Goal: Task Accomplishment & Management: Manage account settings

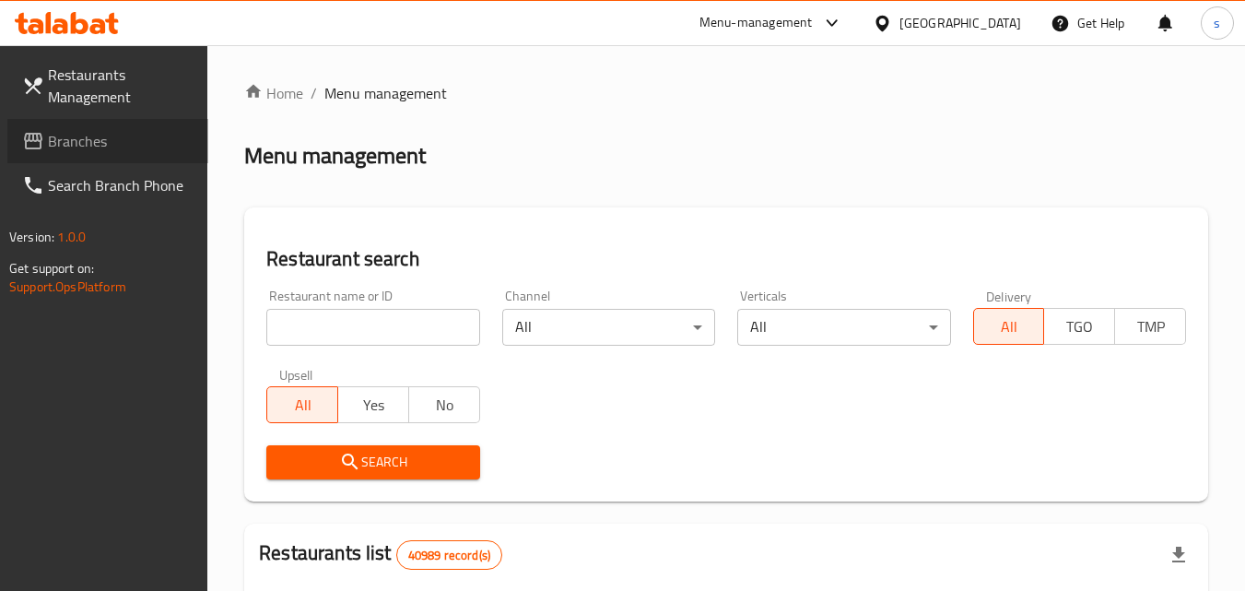
click at [83, 138] on span "Branches" at bounding box center [121, 141] width 146 height 22
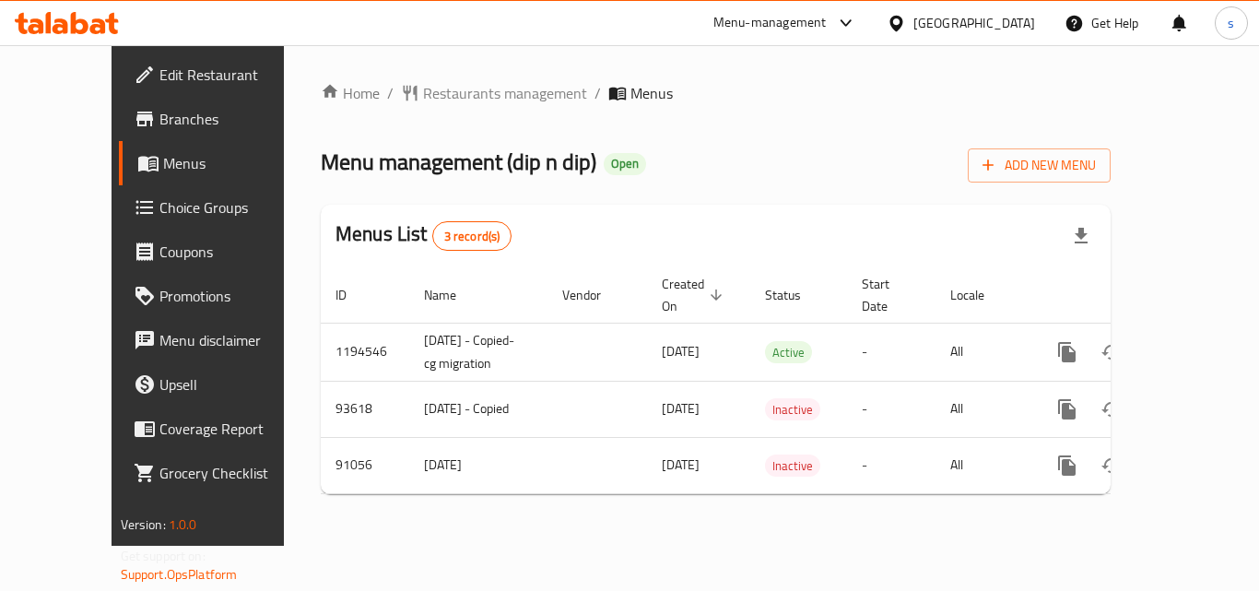
click at [159, 211] on span "Choice Groups" at bounding box center [232, 207] width 147 height 22
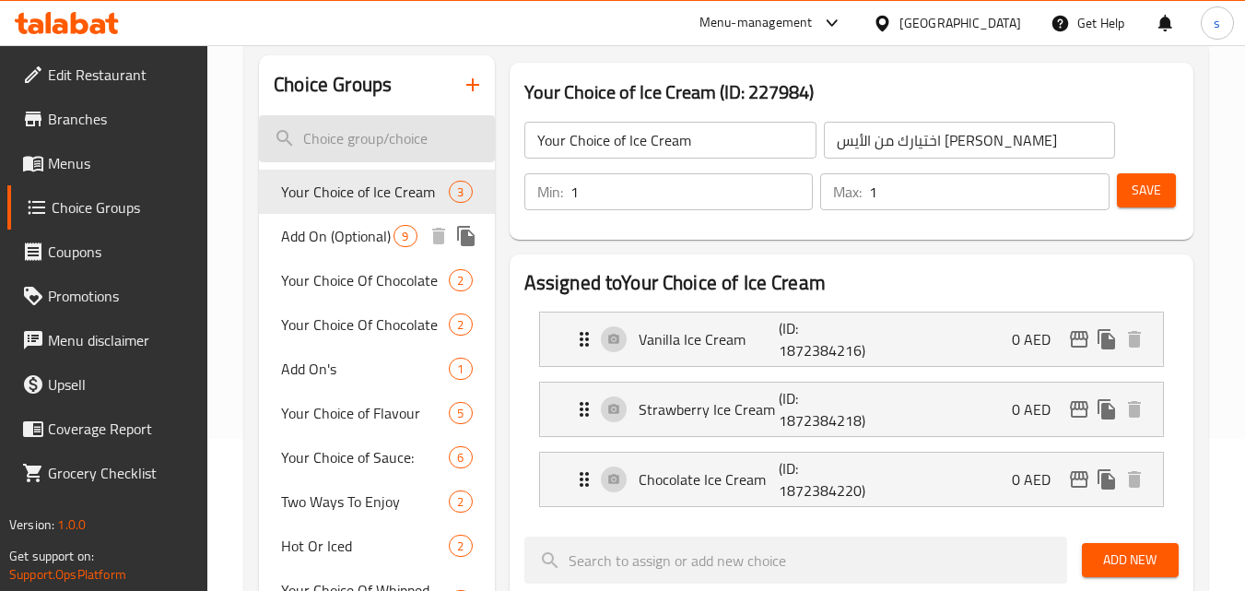
scroll to position [184, 0]
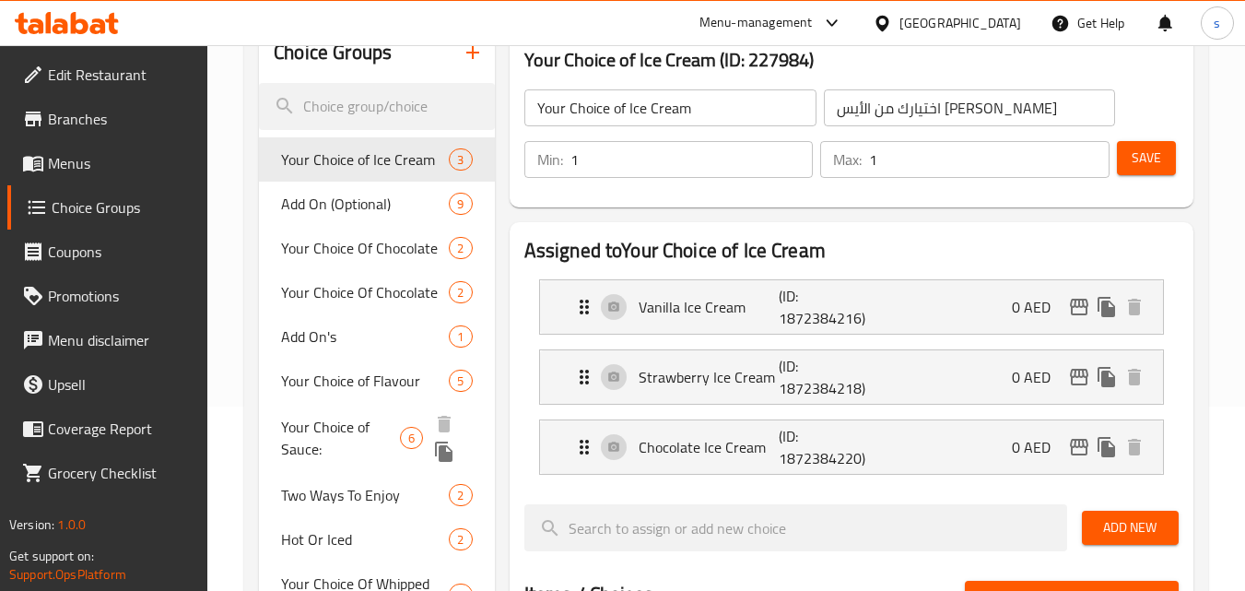
click at [344, 434] on span "Your Choice of Sauce:" at bounding box center [340, 438] width 119 height 44
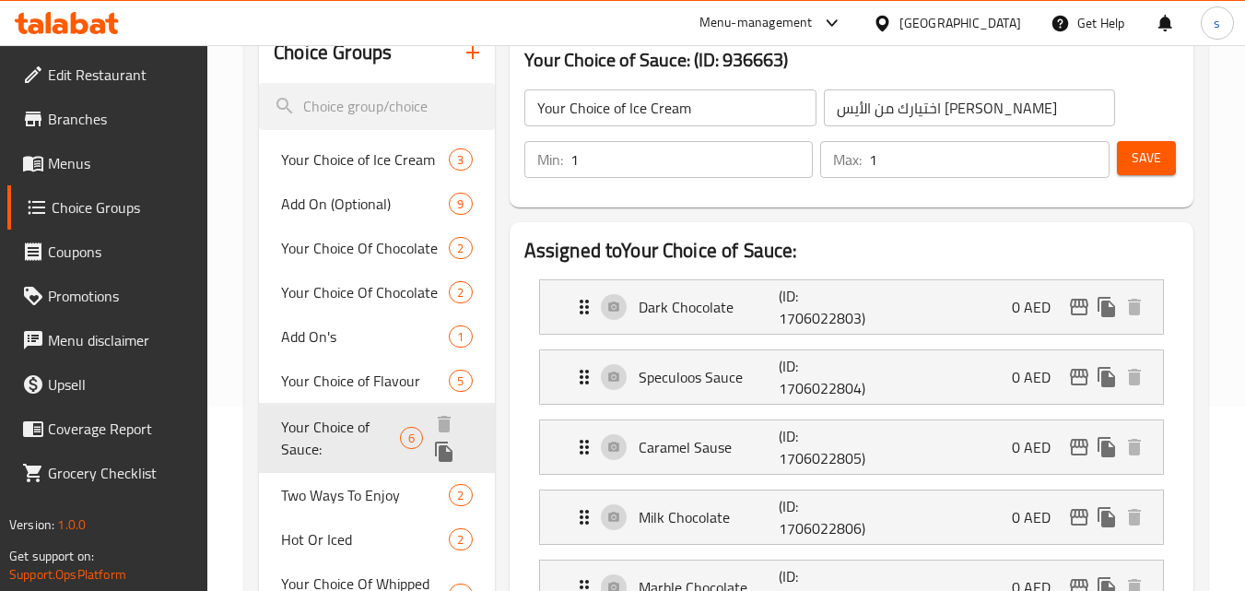
type input "Your Choice of Sauce:"
type input "اختيارك من الصوص:"
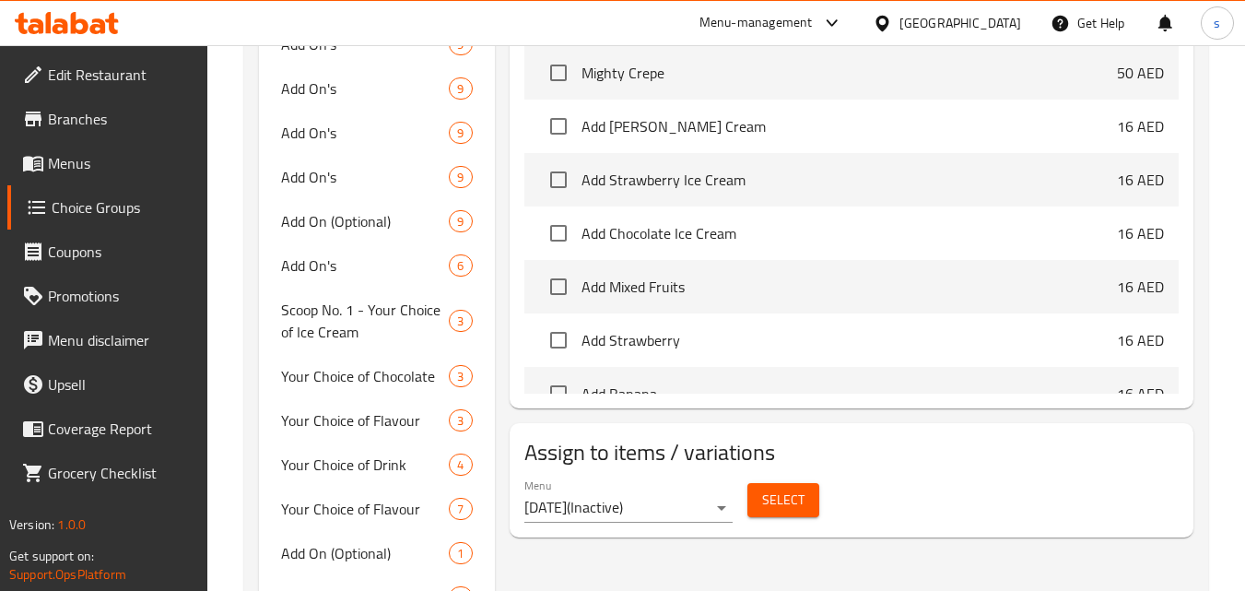
scroll to position [1014, 0]
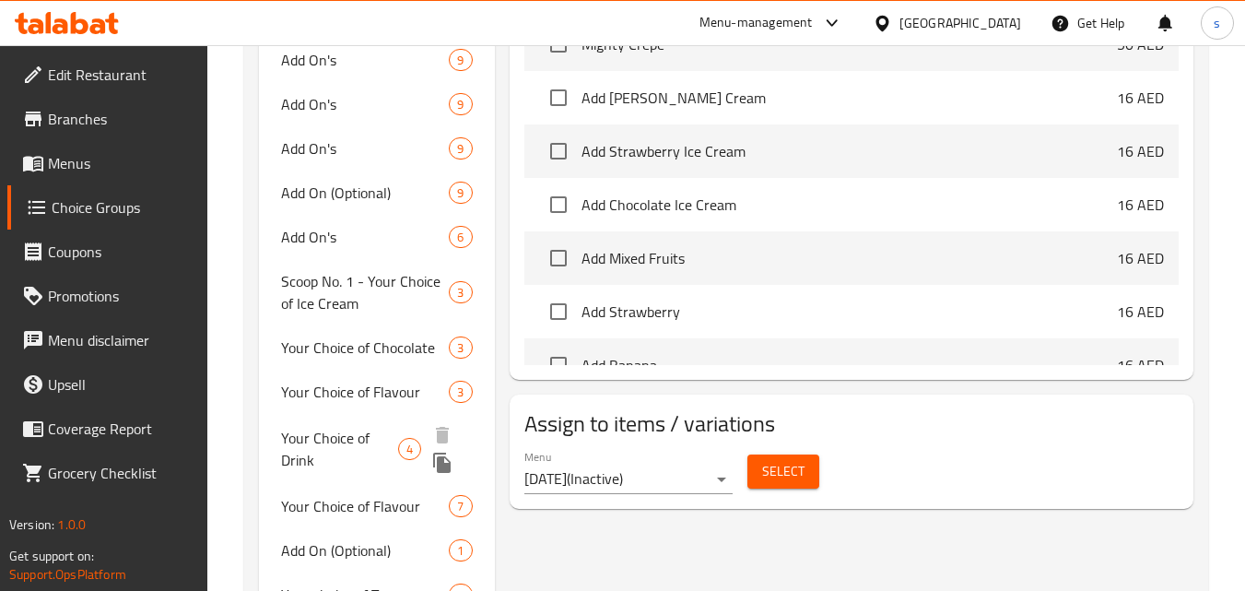
click at [360, 445] on span "Your Choice of Drink" at bounding box center [339, 449] width 116 height 44
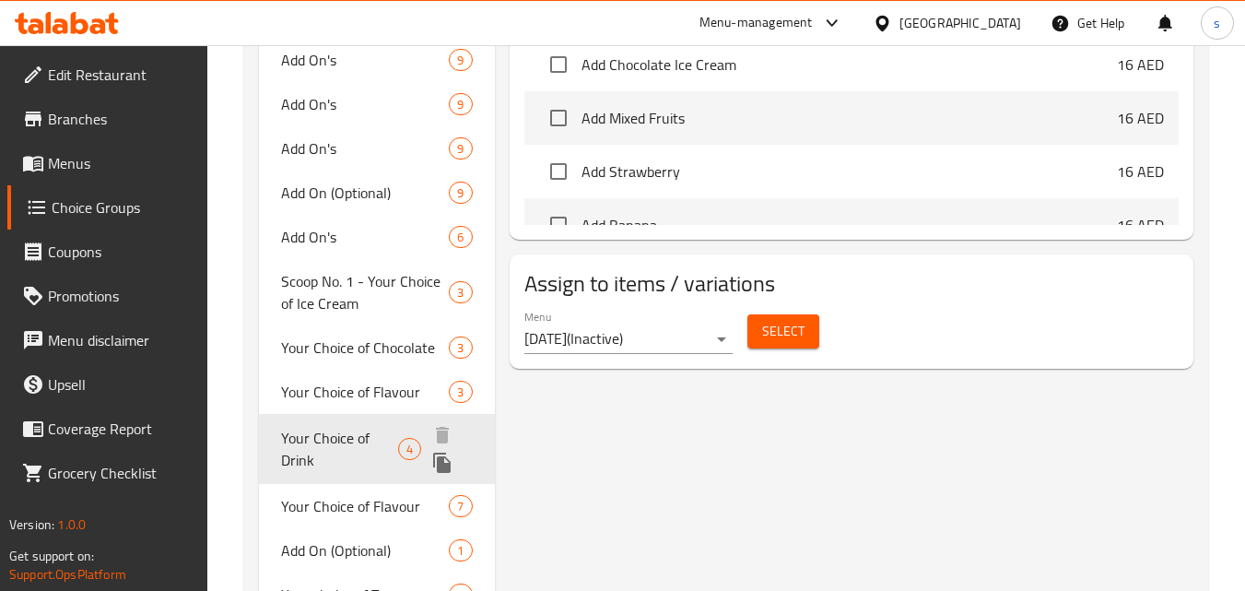
type input "Your Choice of Drink"
type input "اختيار المشروب"
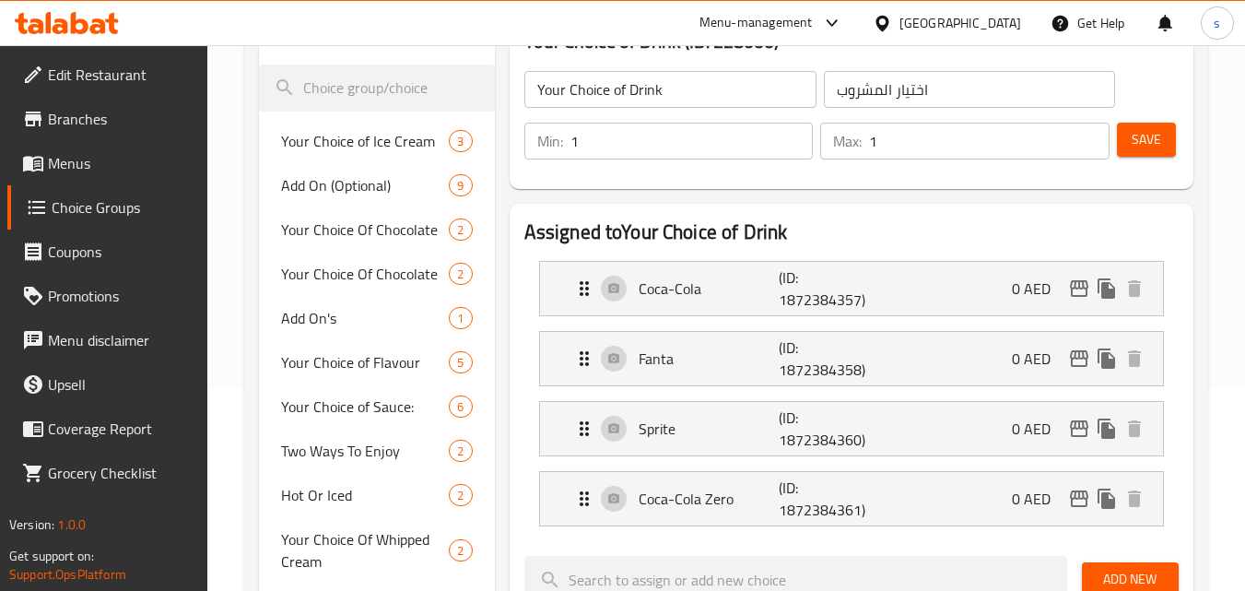
scroll to position [184, 0]
